Goal: Task Accomplishment & Management: Use online tool/utility

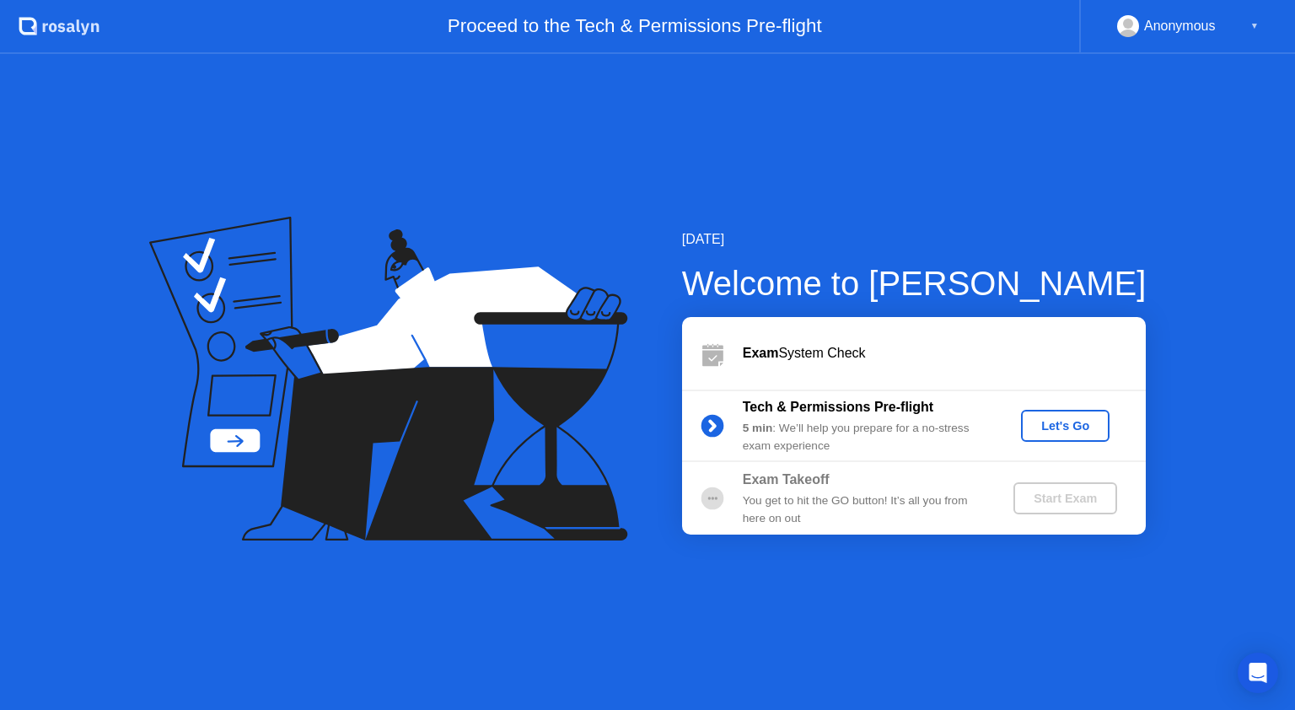
click at [1055, 425] on div "Let's Go" at bounding box center [1065, 425] width 75 height 13
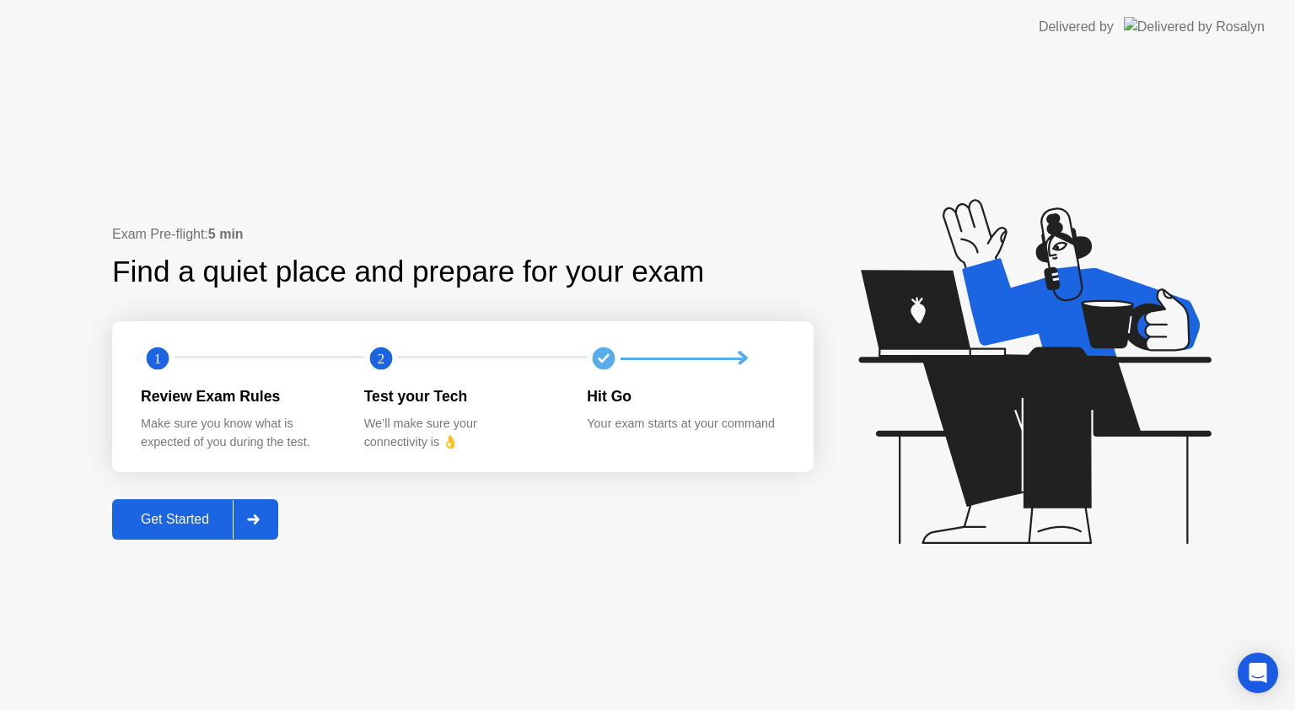
click at [194, 512] on div "Get Started" at bounding box center [174, 519] width 115 height 15
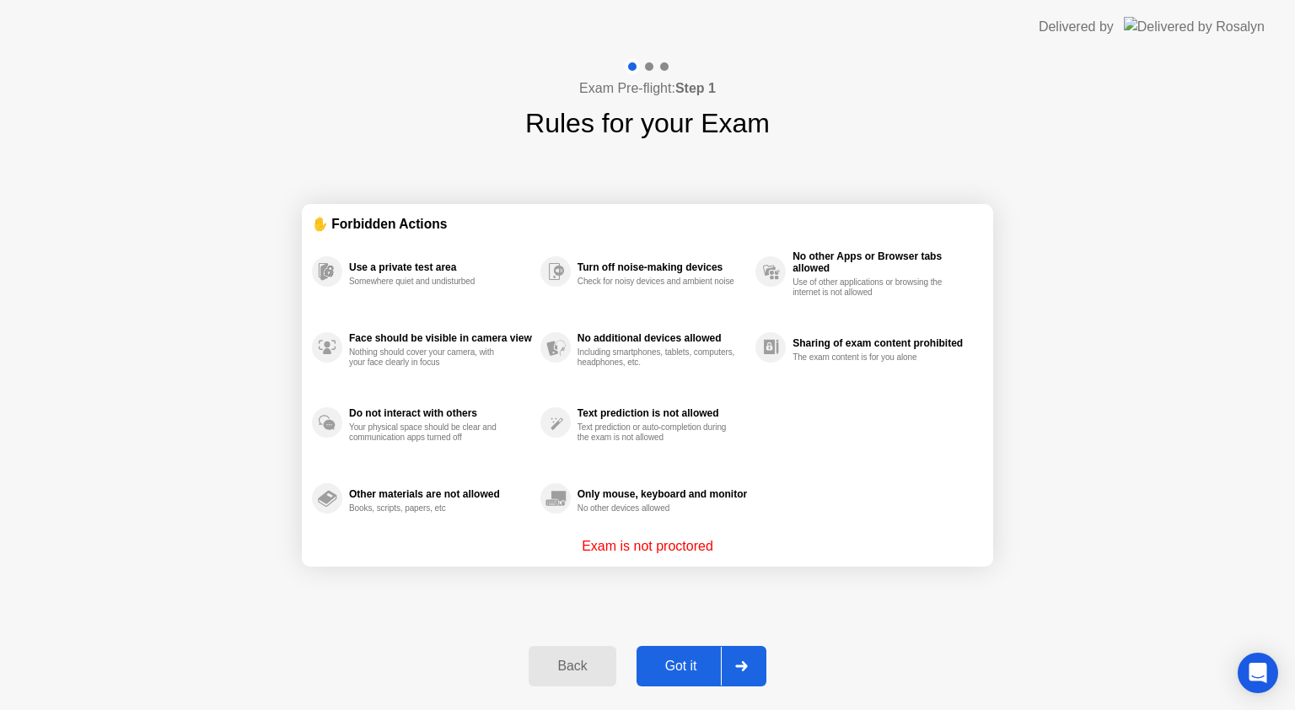
click at [685, 658] on div "Got it" at bounding box center [680, 665] width 79 height 15
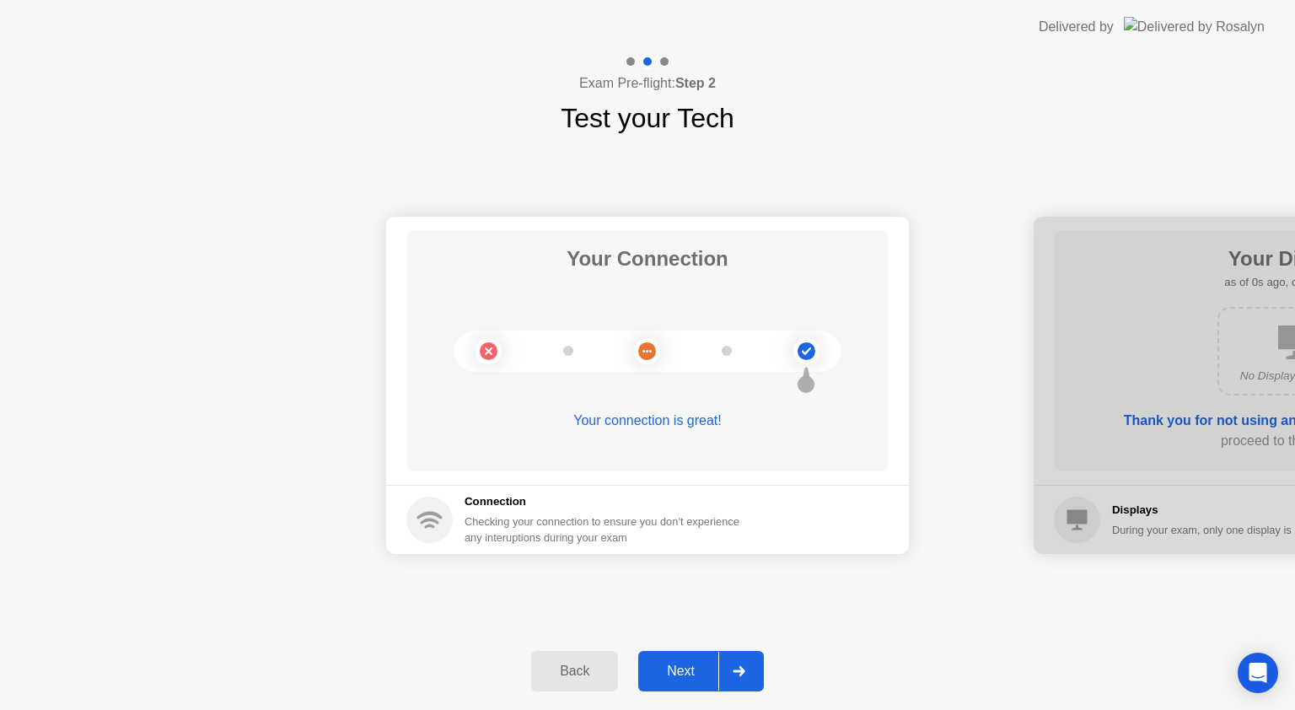
click at [685, 655] on button "Next" at bounding box center [701, 671] width 126 height 40
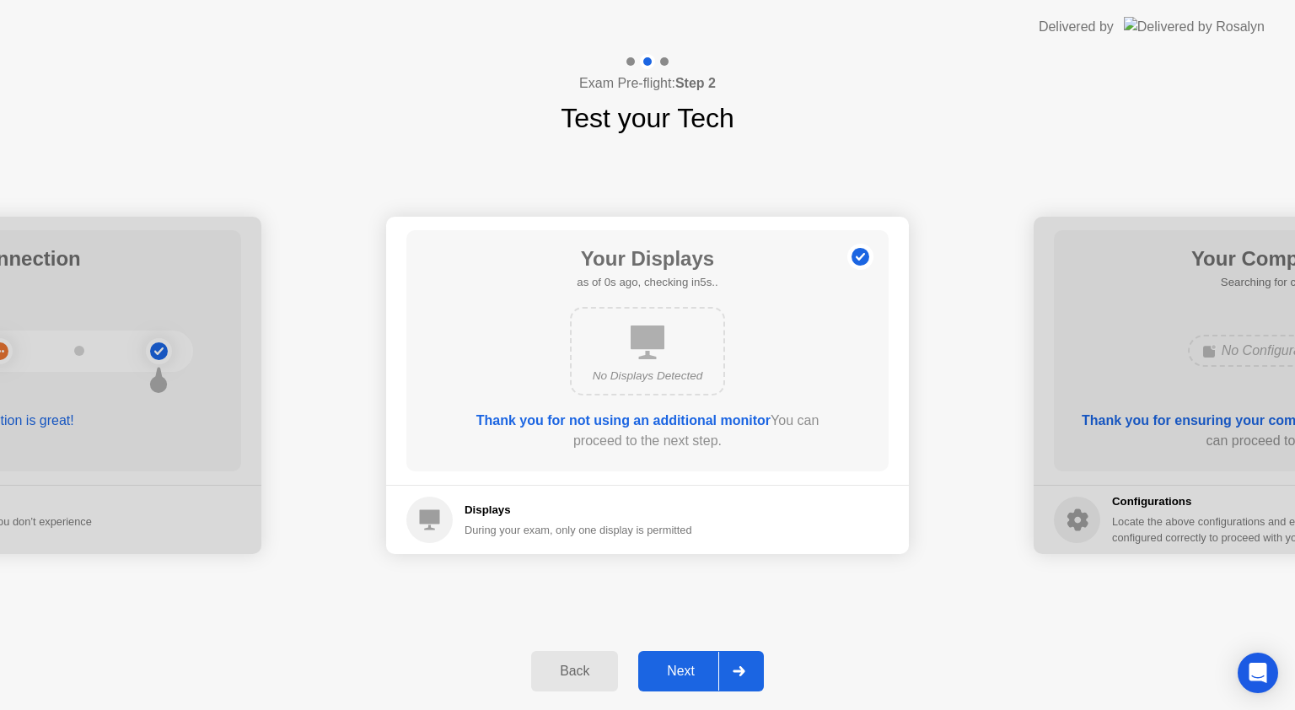
click at [685, 655] on button "Next" at bounding box center [701, 671] width 126 height 40
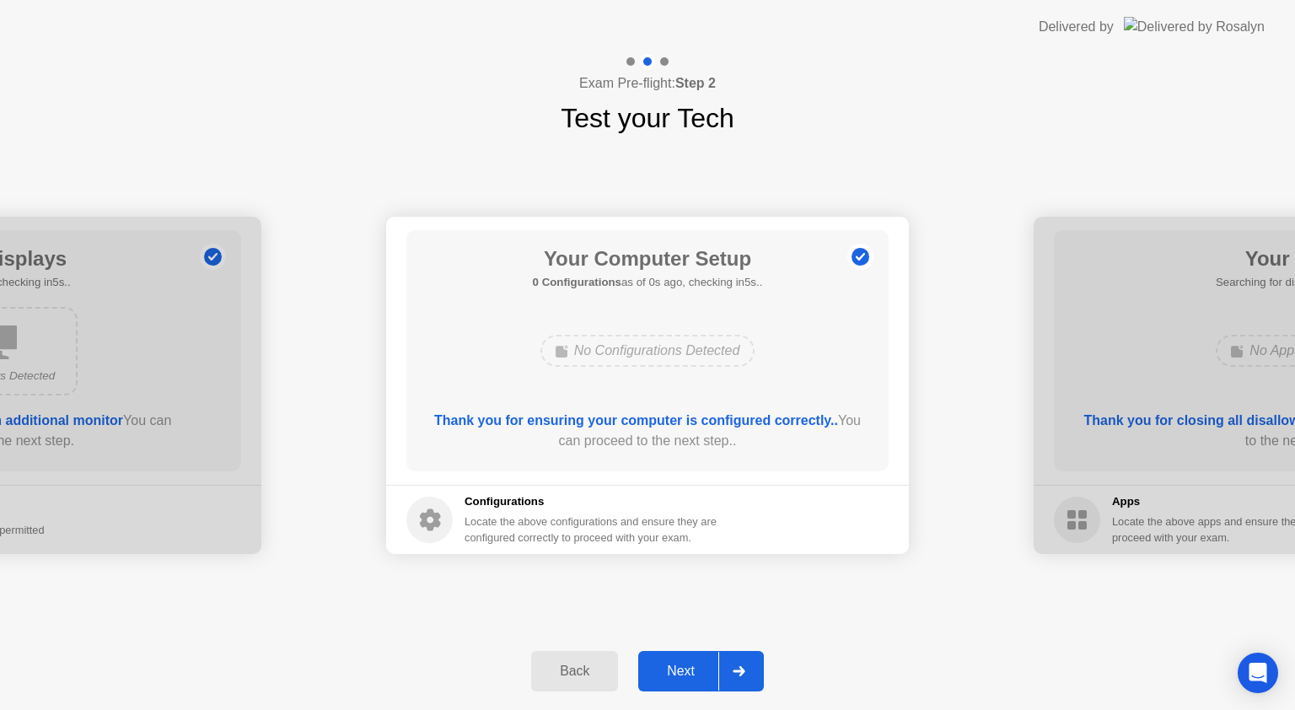
click at [685, 655] on button "Next" at bounding box center [701, 671] width 126 height 40
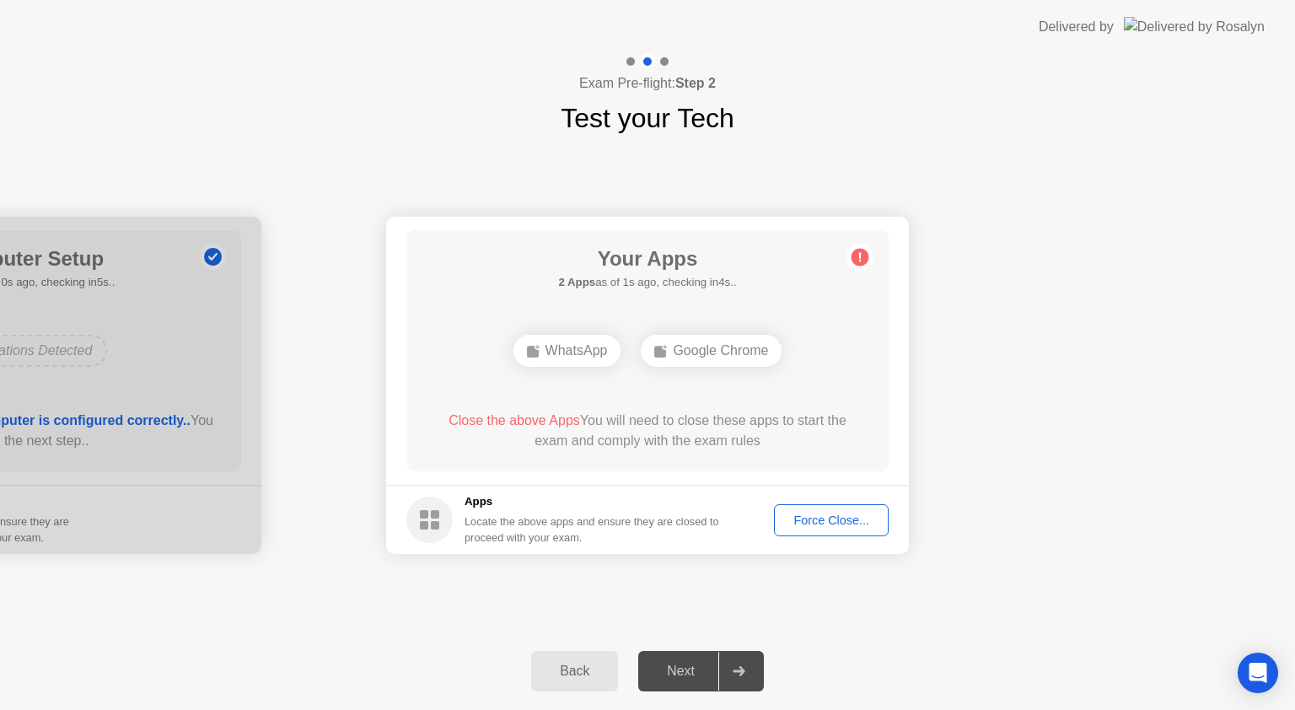
click at [818, 523] on div "Force Close..." at bounding box center [831, 519] width 103 height 13
click at [824, 516] on div "Force Close..." at bounding box center [831, 519] width 103 height 13
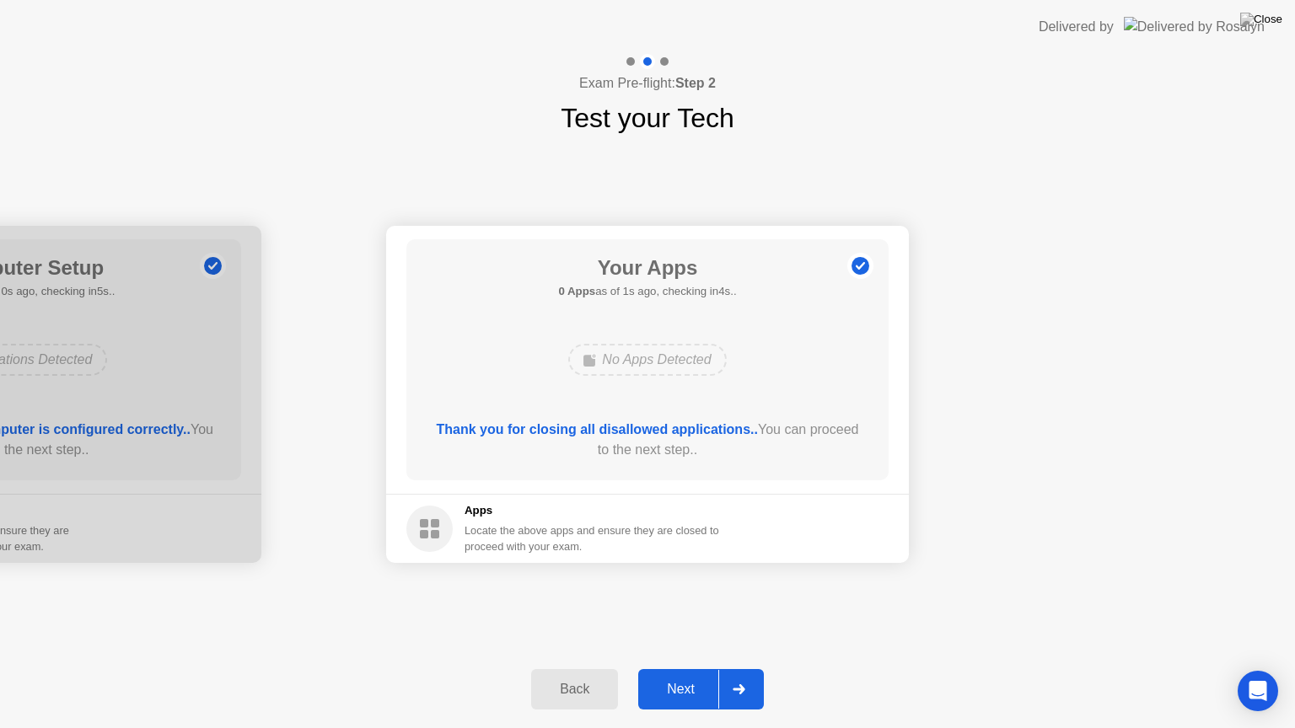
click at [671, 695] on div "Next" at bounding box center [680, 689] width 75 height 15
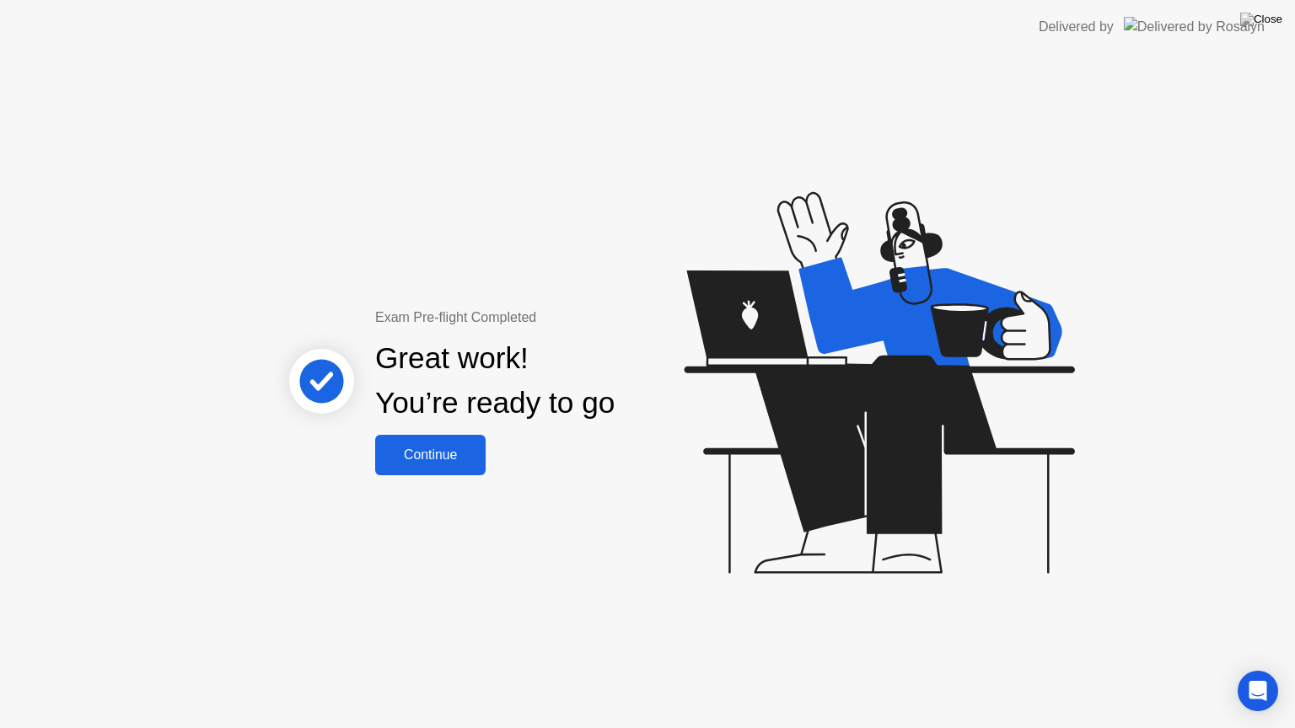
click at [448, 448] on div "Continue" at bounding box center [430, 455] width 100 height 15
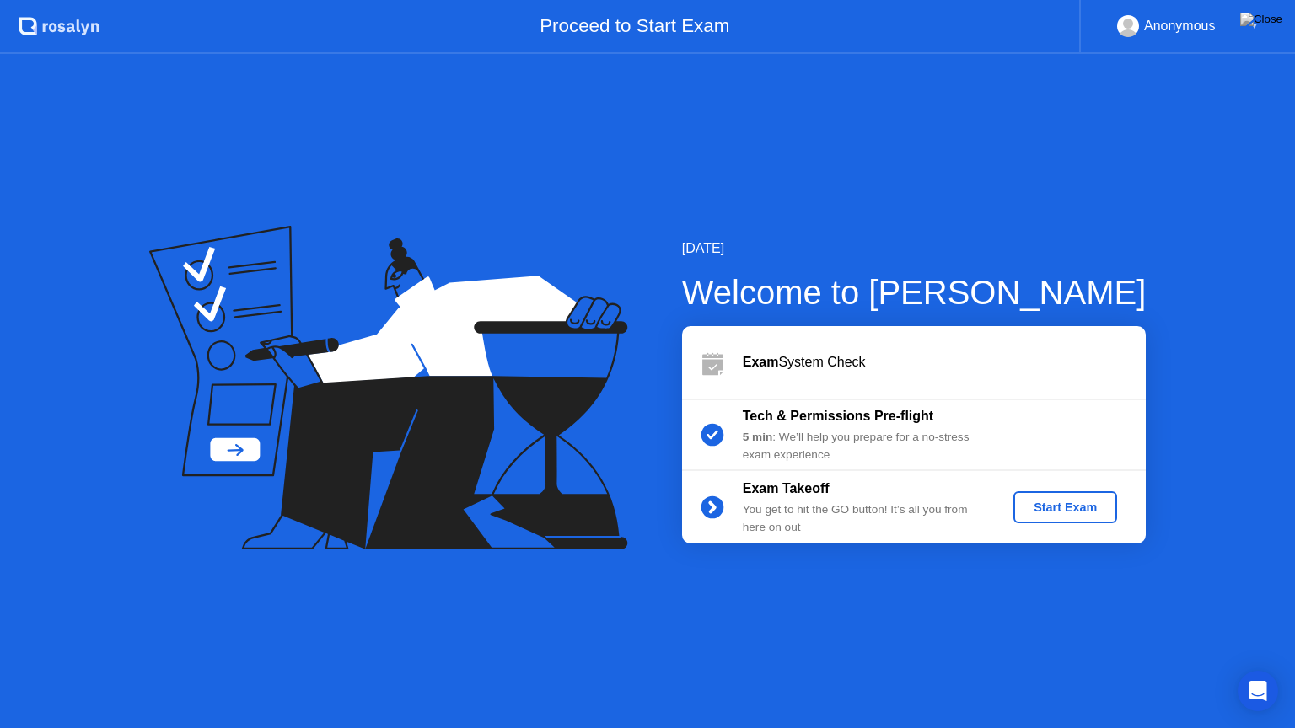
click at [1059, 501] on div "Start Exam" at bounding box center [1065, 507] width 90 height 13
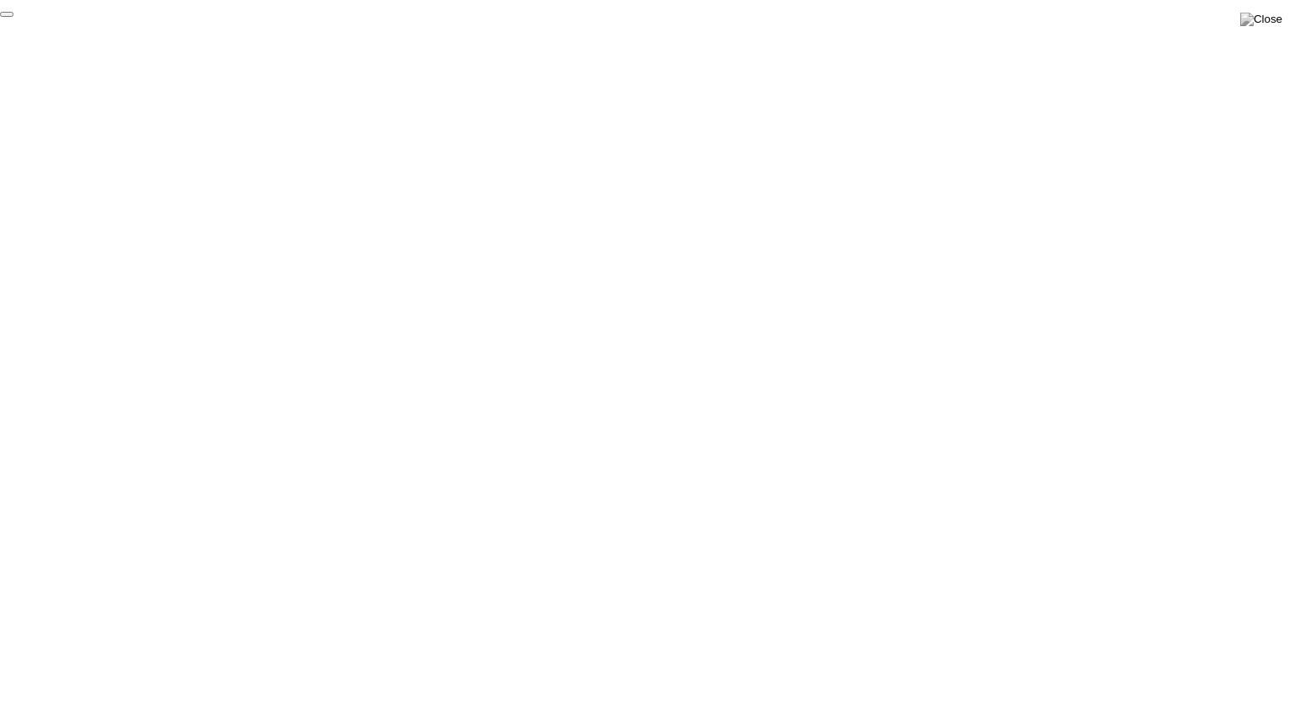
click div "End Proctoring Session"
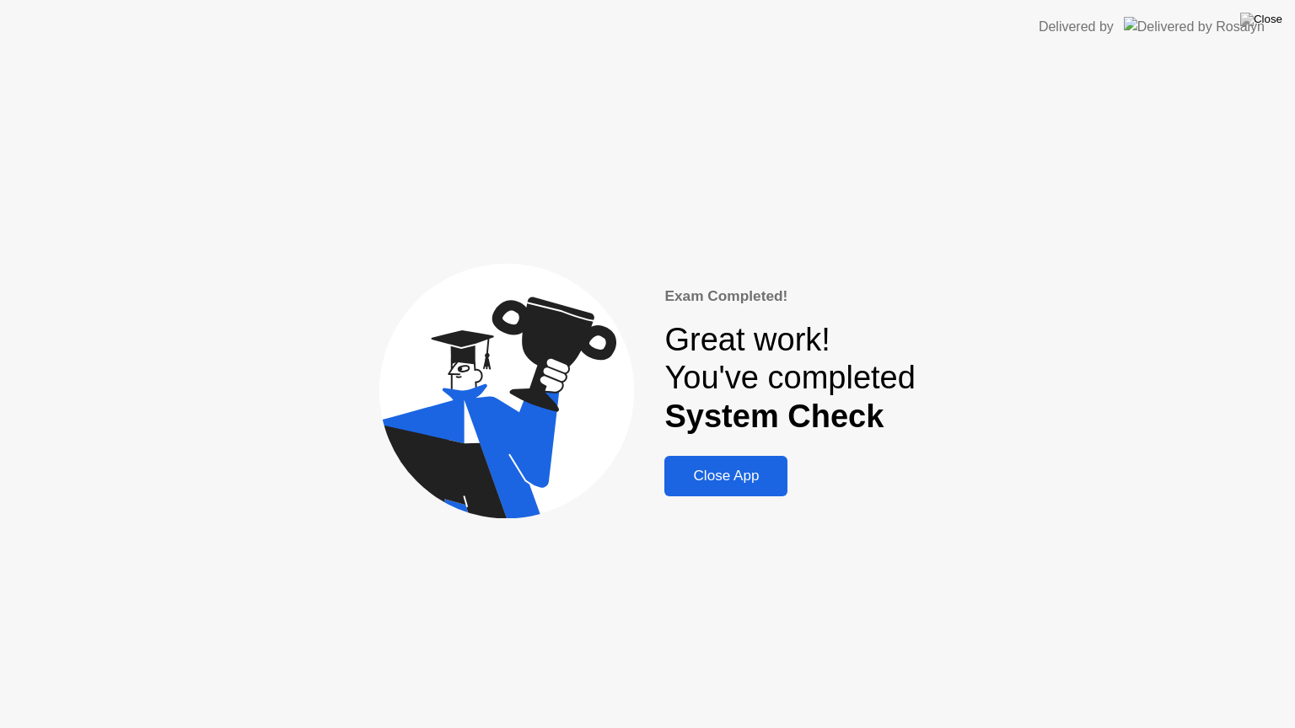
click at [734, 480] on div "Close App" at bounding box center [725, 476] width 113 height 17
